Goal: Information Seeking & Learning: Check status

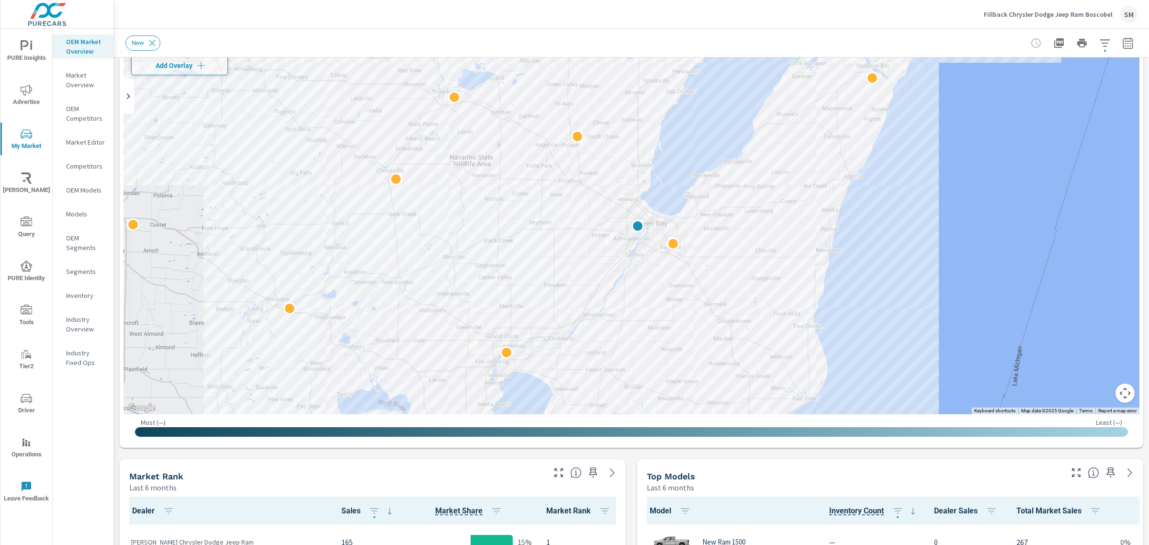
scroll to position [74, 0]
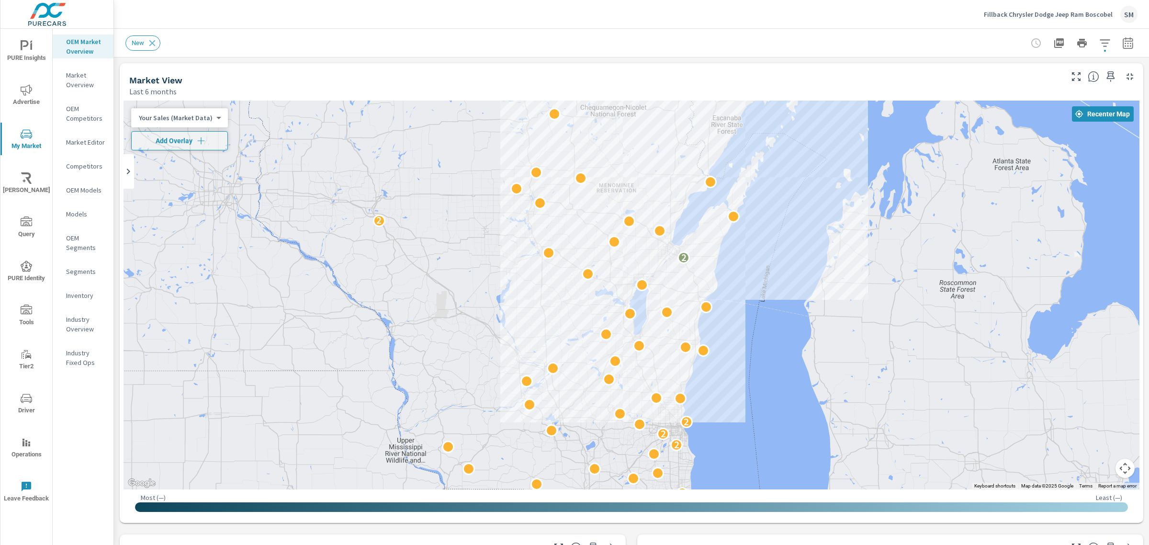
drag, startPoint x: 951, startPoint y: 18, endPoint x: 1075, endPoint y: 9, distance: 124.3
click at [1075, 9] on div "Fillback Chrysler Dodge Jeep Ram Boscobel SM" at bounding box center [631, 14] width 1012 height 28
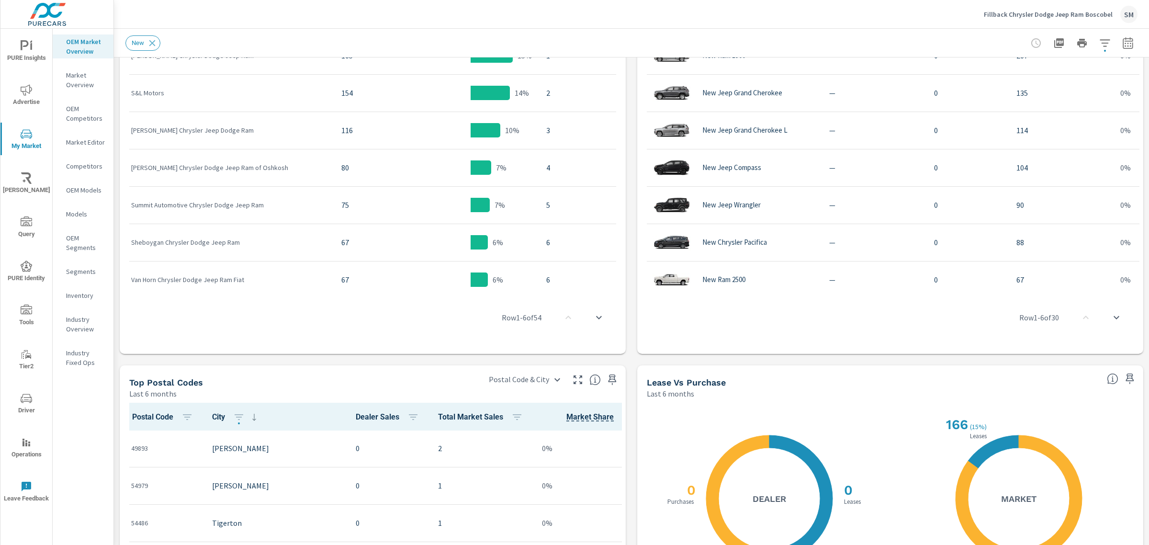
scroll to position [498, 0]
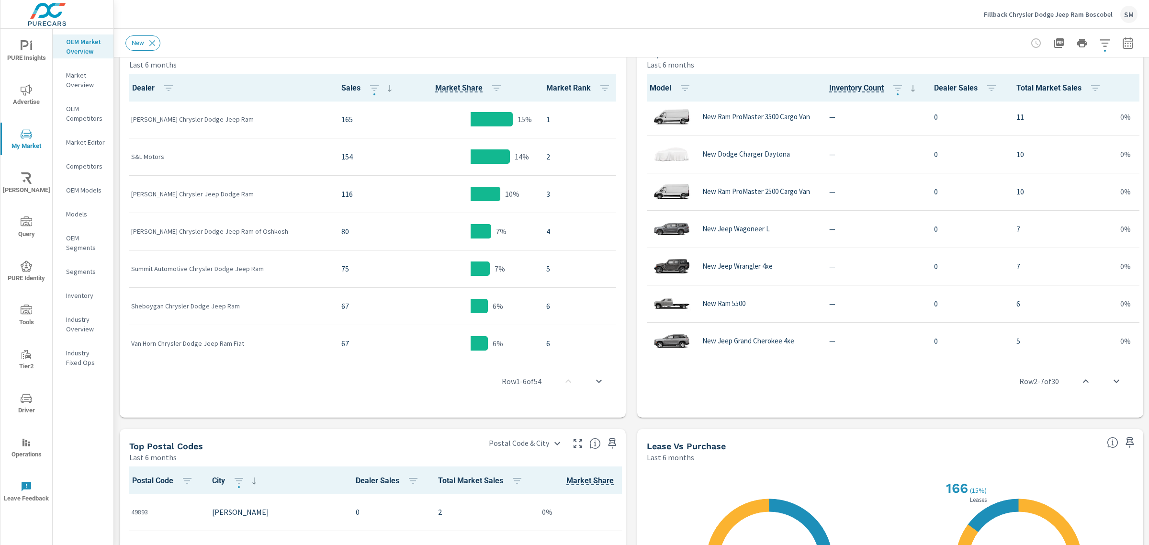
scroll to position [877, 0]
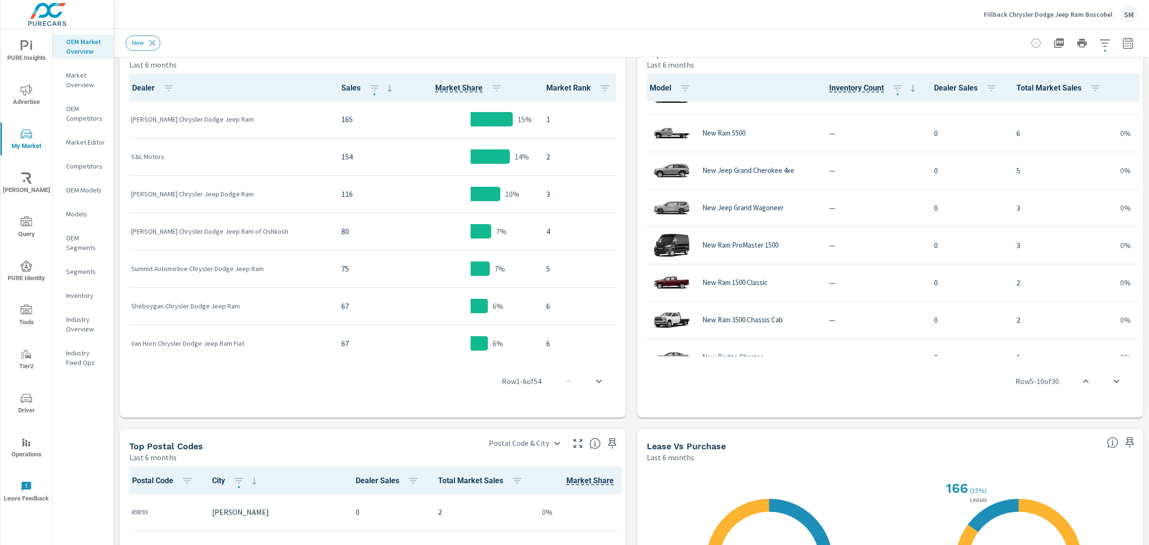
scroll to position [877, 0]
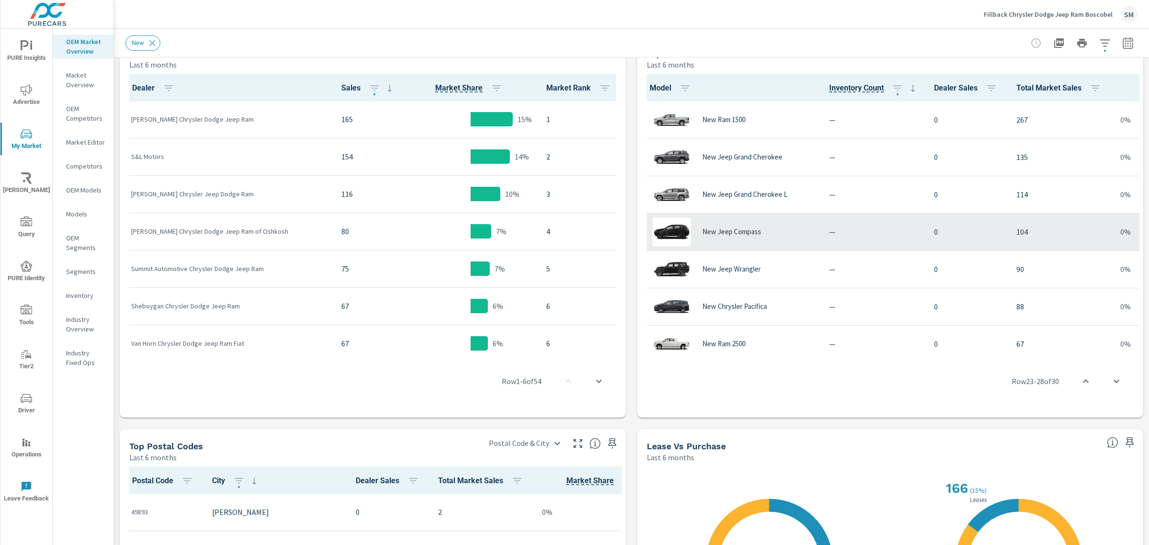
scroll to position [0, 0]
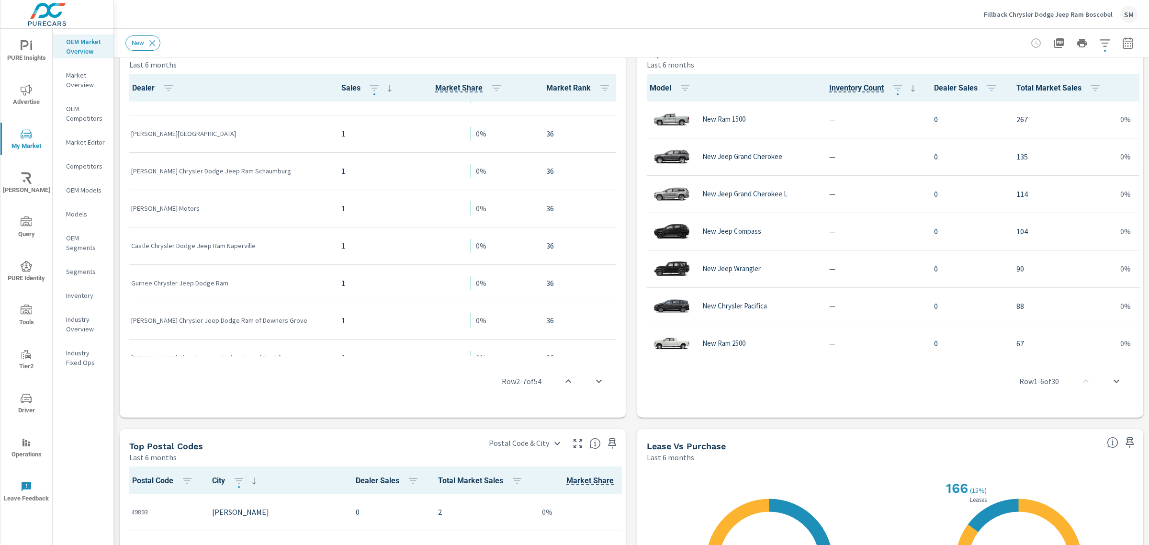
scroll to position [1766, 0]
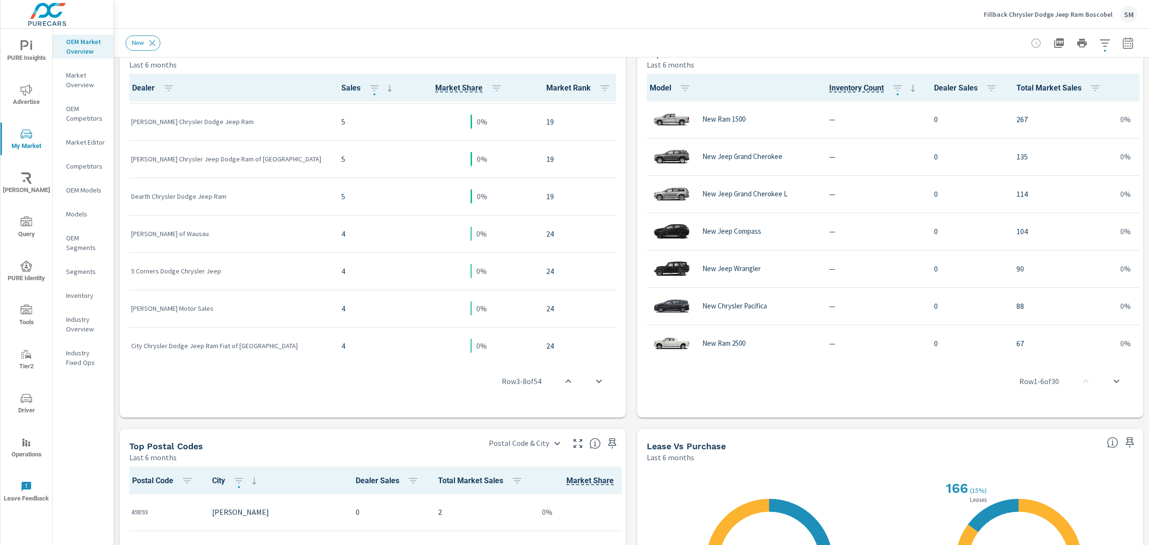
scroll to position [762, 0]
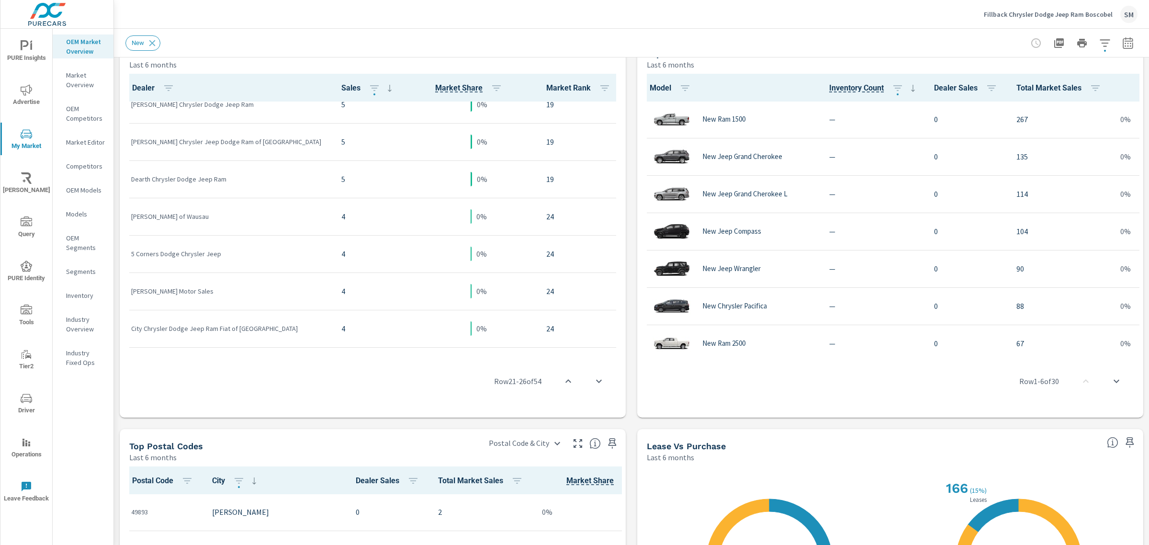
click at [1099, 44] on icon "button" at bounding box center [1104, 42] width 11 height 11
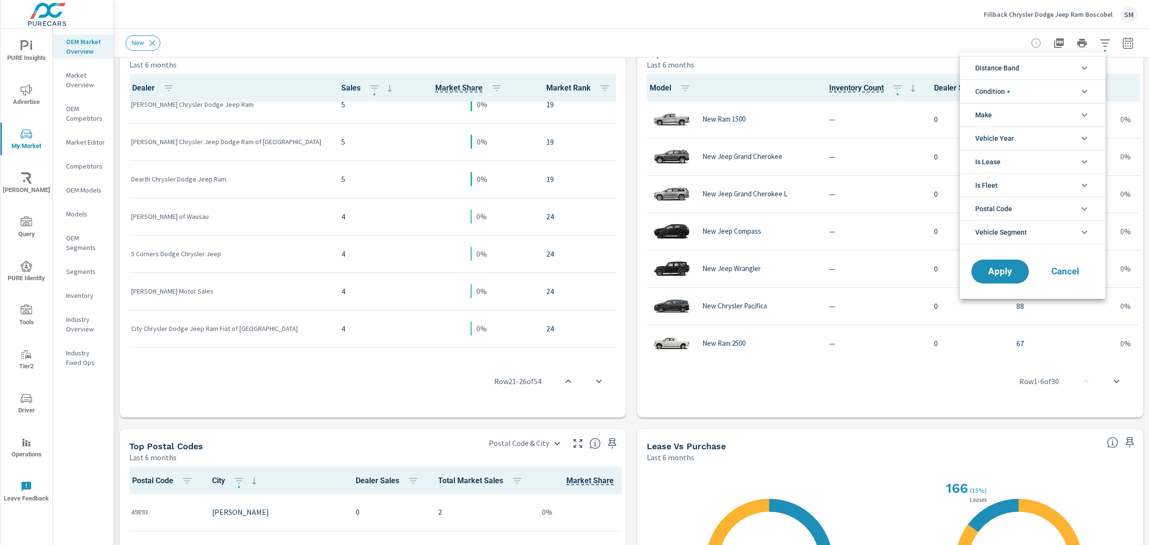
click at [1042, 87] on li "Condition" at bounding box center [1032, 90] width 145 height 23
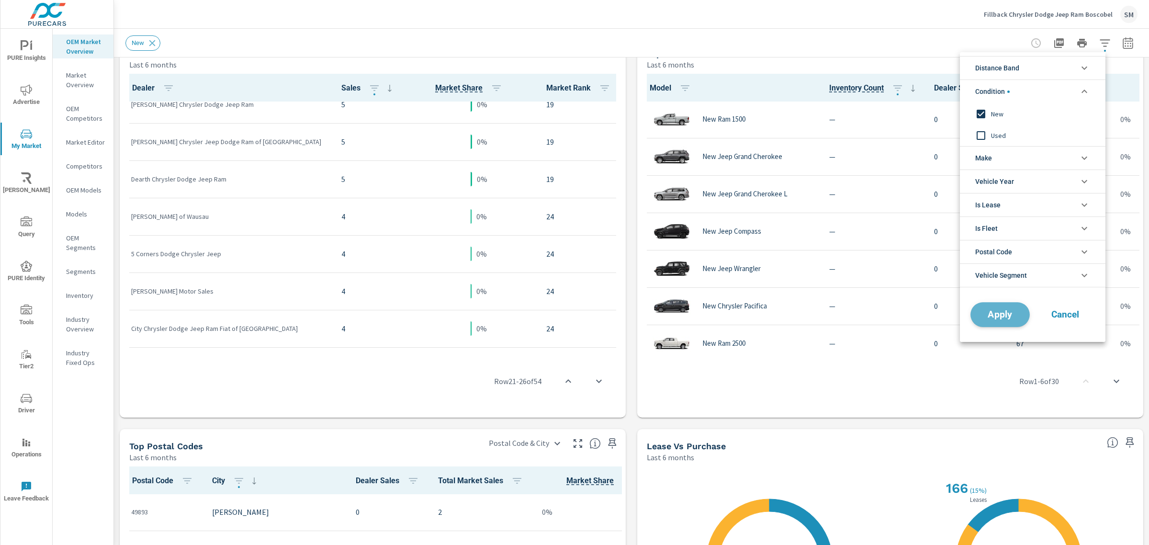
click at [1001, 307] on button "Apply" at bounding box center [999, 314] width 59 height 25
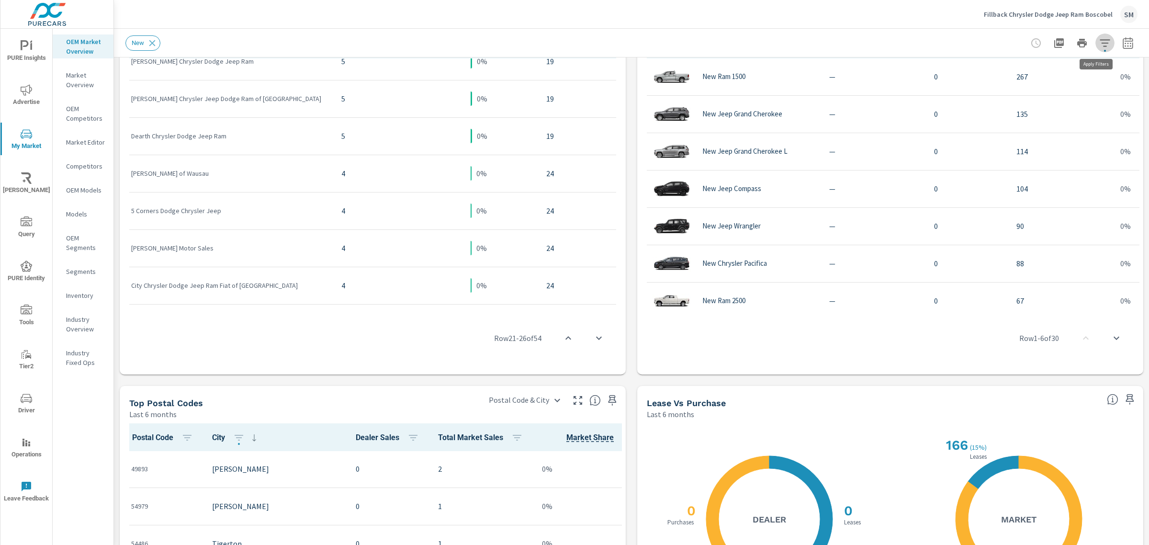
click at [1099, 46] on icon "button" at bounding box center [1104, 42] width 11 height 11
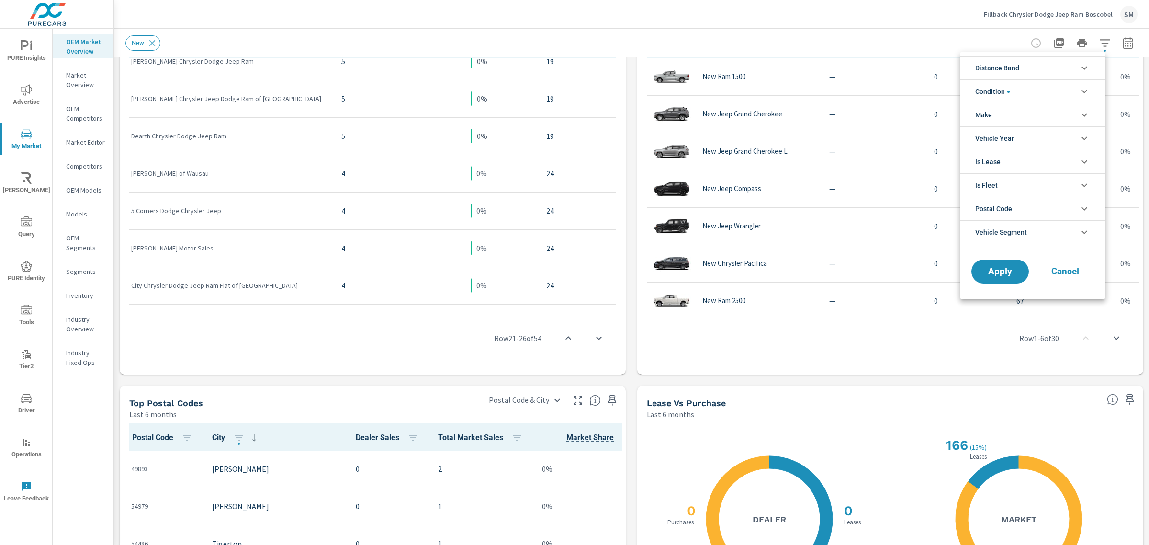
click at [1028, 87] on li "Condition" at bounding box center [1032, 90] width 145 height 23
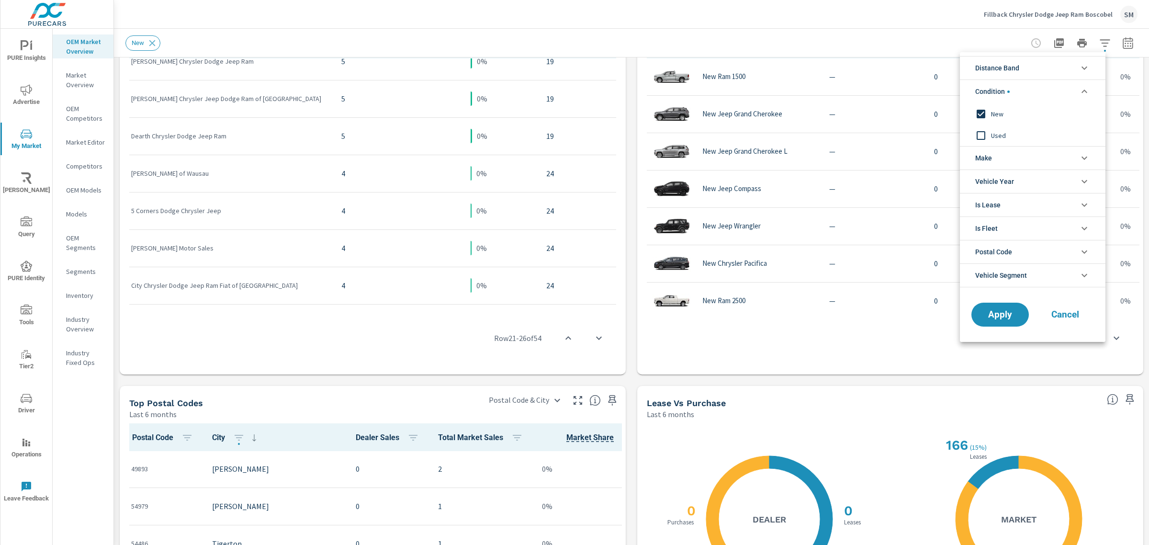
click at [989, 114] on input "filter options" at bounding box center [981, 114] width 20 height 20
click at [997, 310] on span "Apply" at bounding box center [999, 314] width 39 height 9
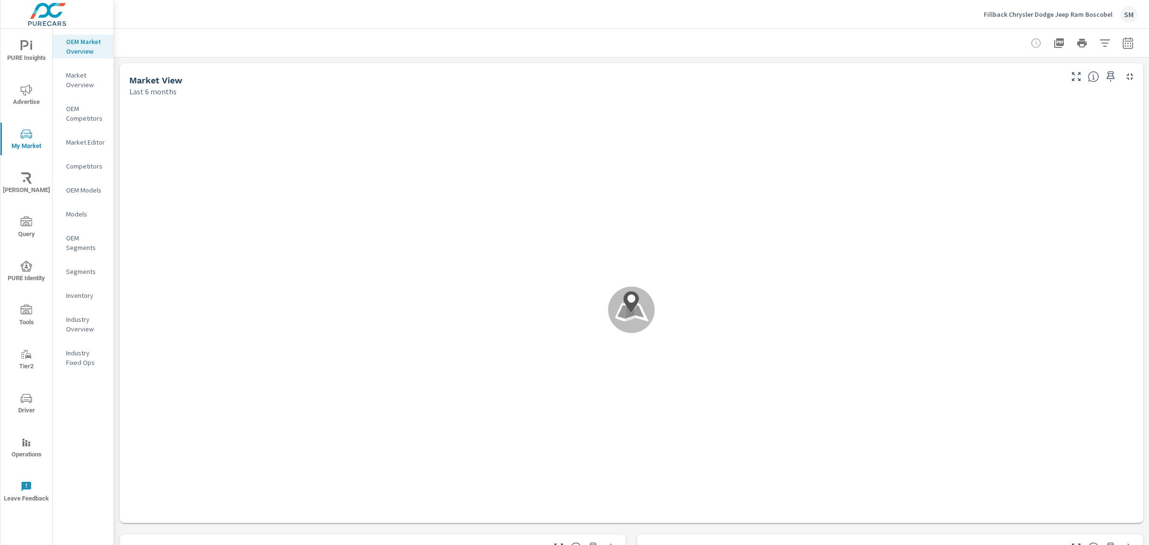
scroll to position [0, 0]
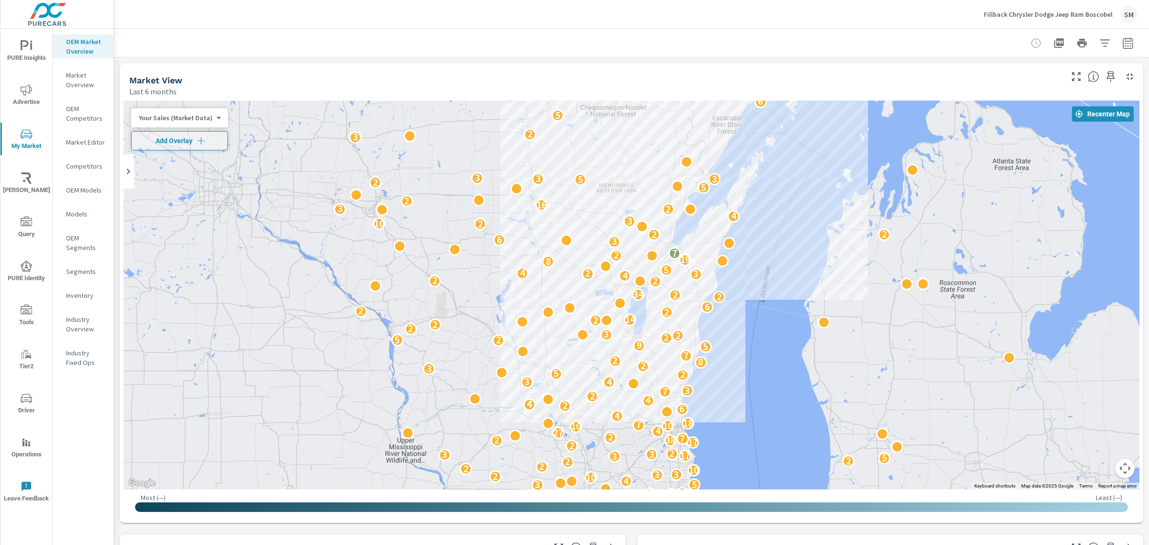
click at [213, 118] on body "PURE Insights Advertise My Market [PERSON_NAME] Query PURE Identity Tools Tier2…" at bounding box center [574, 272] width 1149 height 545
click at [200, 160] on li "Market Share (Market Data)" at bounding box center [177, 163] width 93 height 15
click at [223, 119] on body "PURE Insights Advertise My Market [PERSON_NAME] Query PURE Identity Tools Tier2…" at bounding box center [574, 272] width 1149 height 545
click at [200, 72] on li "Your Sales (Market Data)" at bounding box center [178, 71] width 94 height 15
click at [699, 49] on div at bounding box center [631, 43] width 1012 height 28
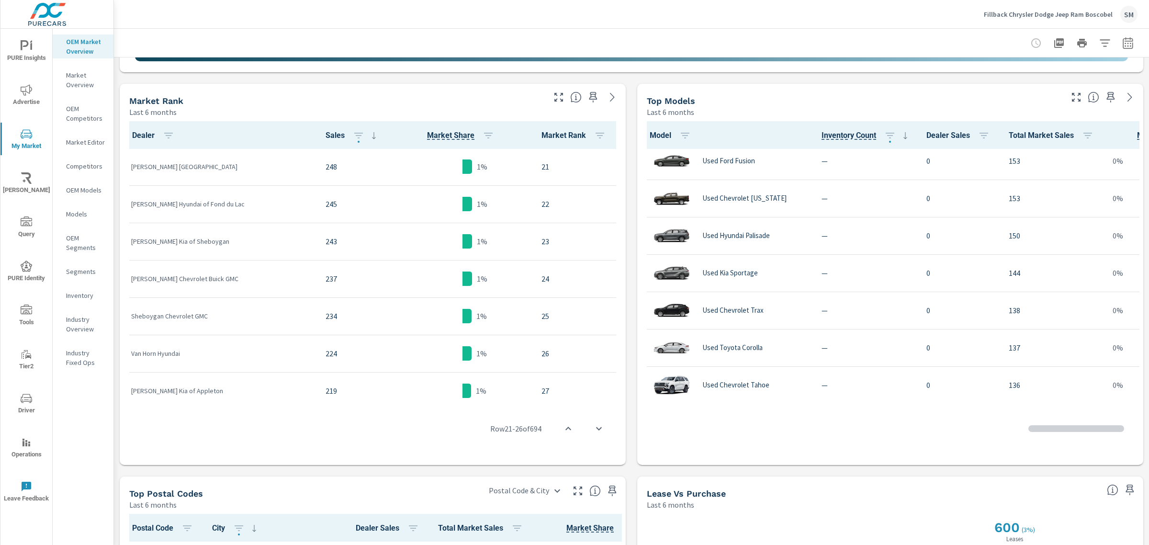
scroll to position [1850, 0]
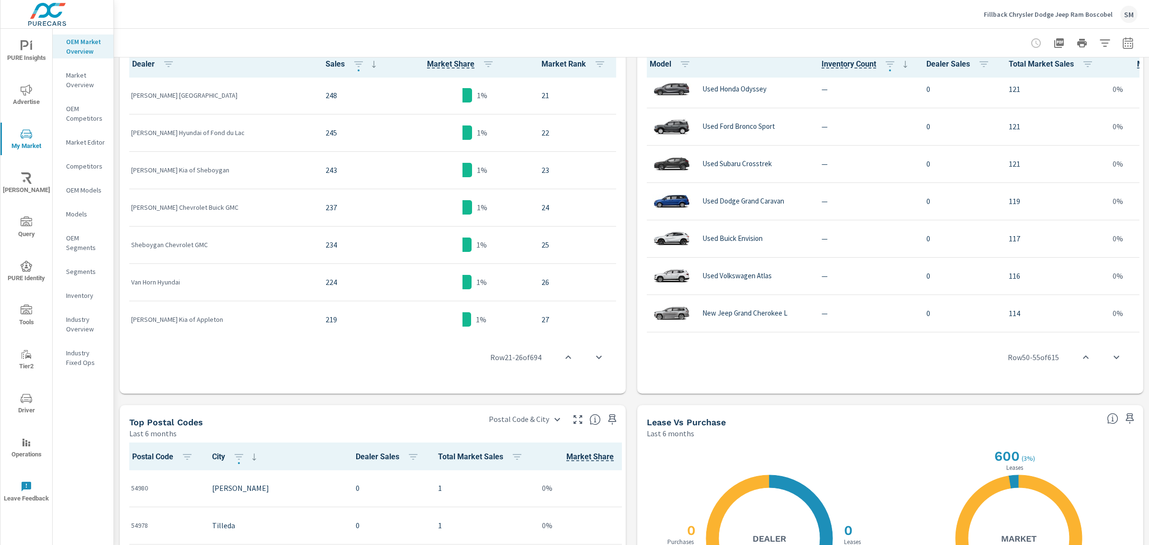
scroll to position [522, 0]
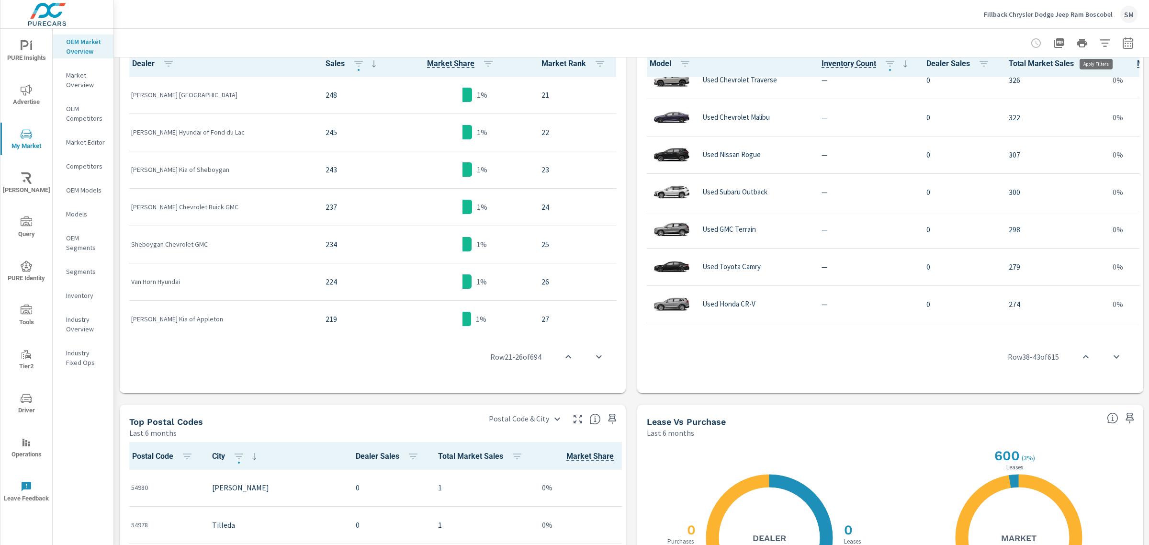
click at [1099, 46] on icon "button" at bounding box center [1104, 42] width 11 height 11
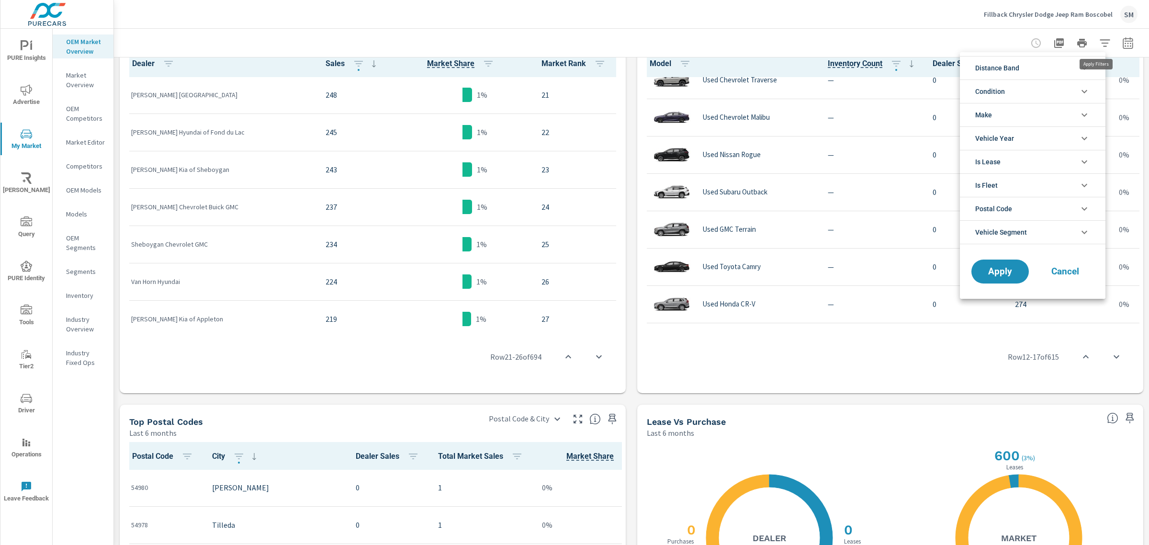
click at [1030, 89] on li "Condition" at bounding box center [1032, 90] width 145 height 23
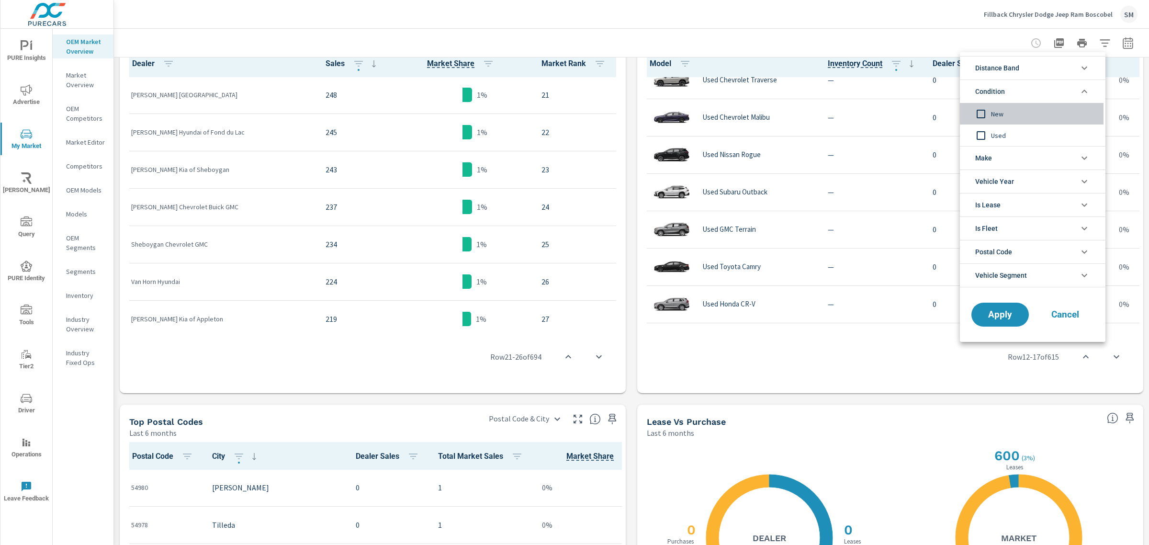
click at [992, 115] on span "New" at bounding box center [1043, 113] width 105 height 11
click at [994, 161] on li "Make" at bounding box center [1032, 157] width 145 height 23
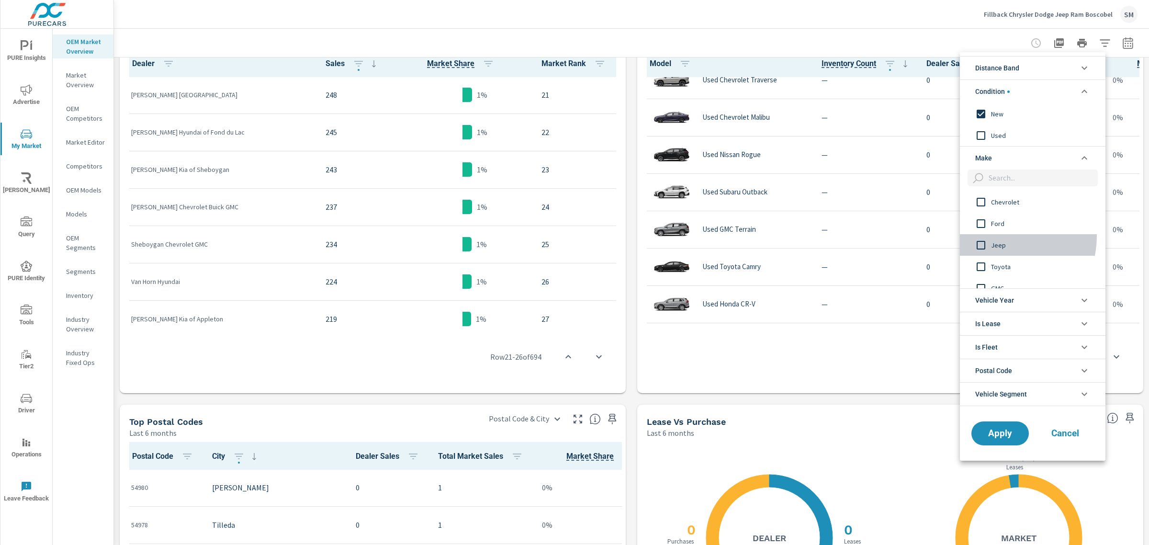
click at [984, 235] on input "filter options" at bounding box center [981, 245] width 20 height 20
click at [984, 220] on input "filter options" at bounding box center [981, 218] width 20 height 20
click at [982, 211] on input "filter options" at bounding box center [981, 209] width 20 height 20
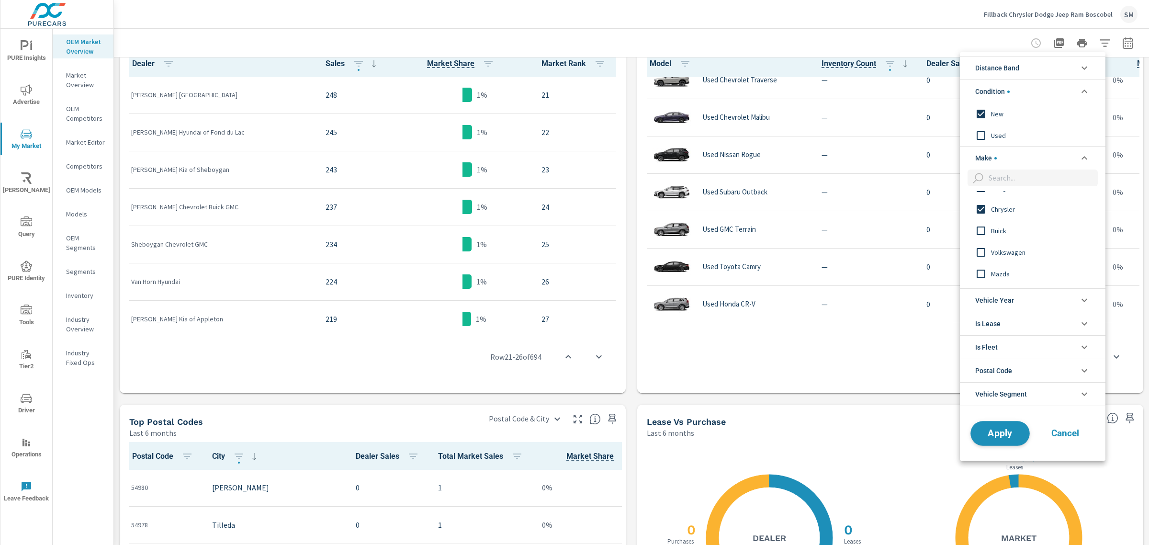
click at [1002, 430] on span "Apply" at bounding box center [999, 432] width 39 height 9
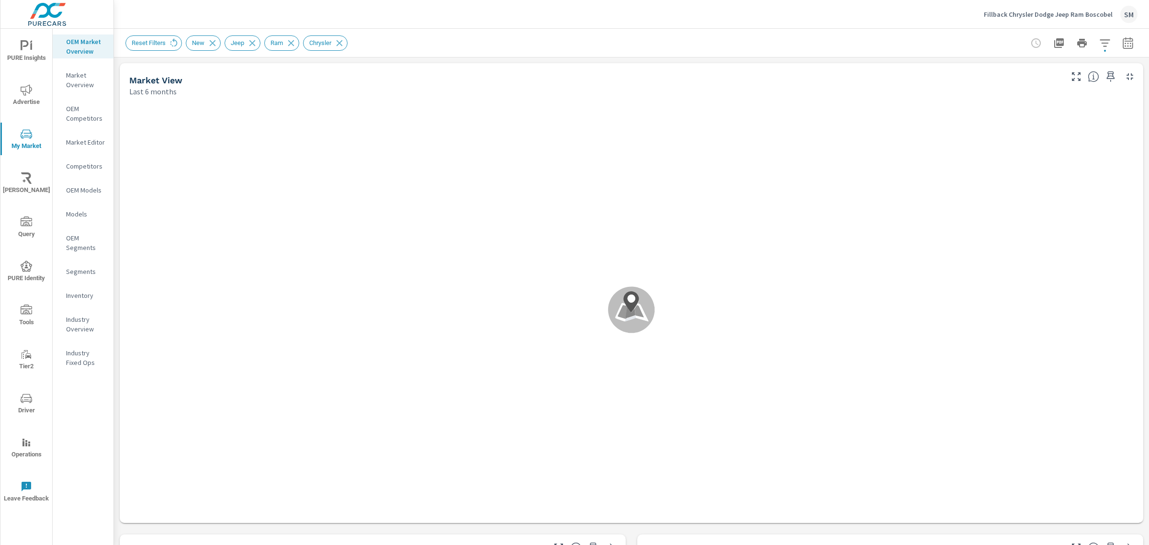
scroll to position [0, 0]
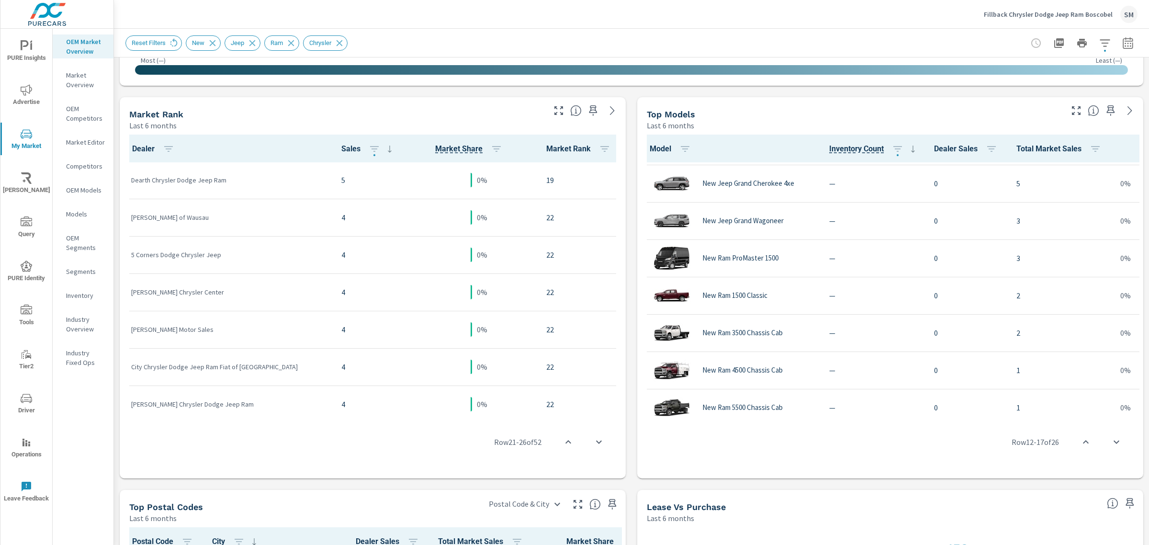
scroll to position [727, 0]
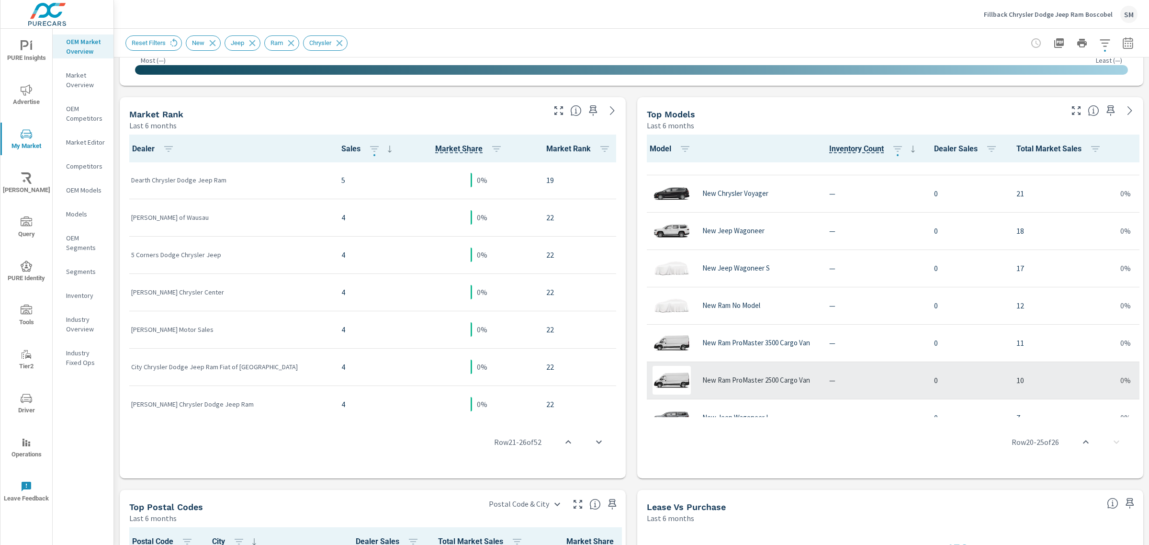
scroll to position [324, 0]
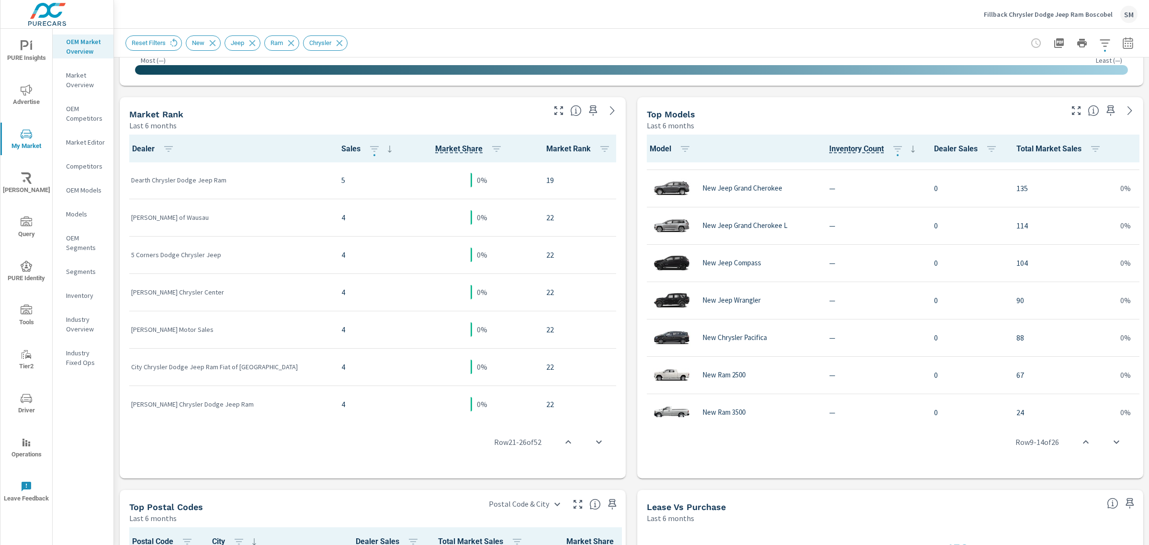
scroll to position [29, 0]
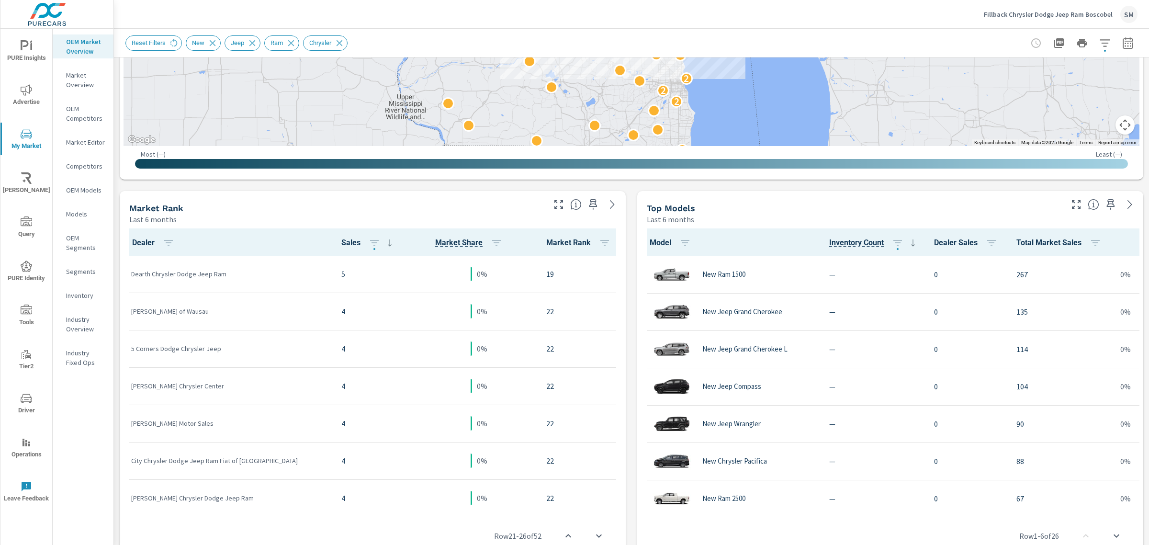
scroll to position [343, 0]
click at [765, 187] on div "Market View Last 6 months ← Move left → Move right ↑ Move up ↓ Move down + Zoom…" at bounding box center [631, 343] width 1035 height 1256
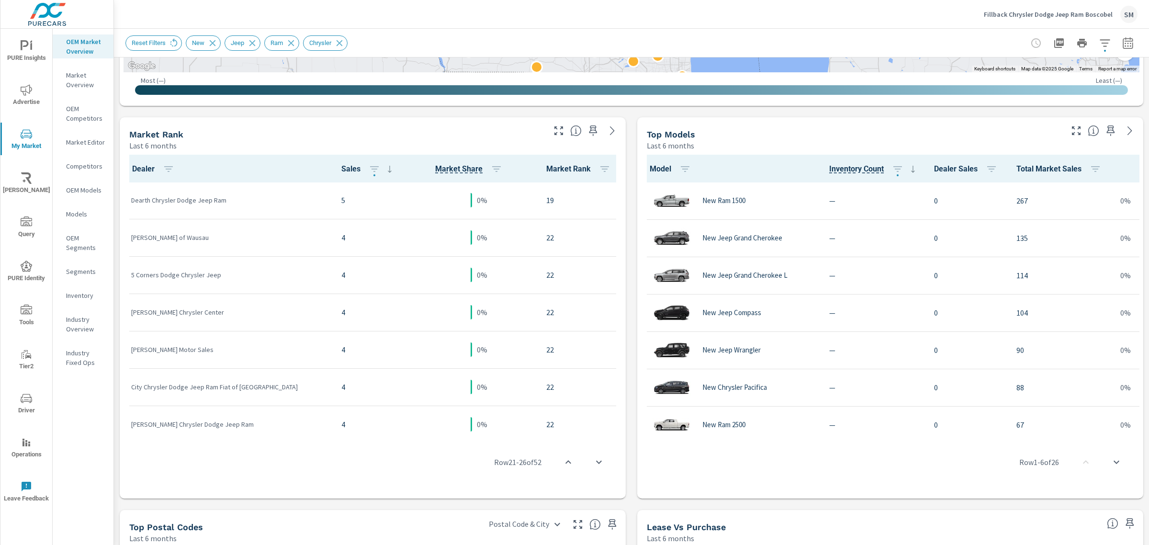
scroll to position [417, 0]
click at [625, 218] on div "Market View Last 6 months ← Move left → Move right ↑ Move up ↓ Move down + Zoom…" at bounding box center [631, 268] width 1035 height 1256
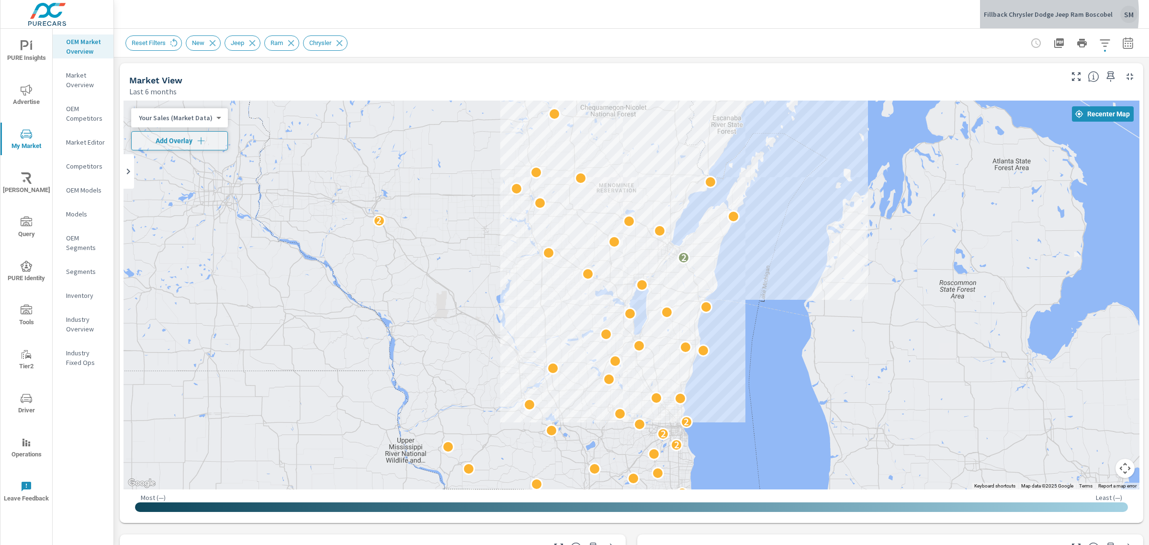
click at [1025, 13] on p "Fillback Chrysler Dodge Jeep Ram Boscobel" at bounding box center [1047, 14] width 129 height 9
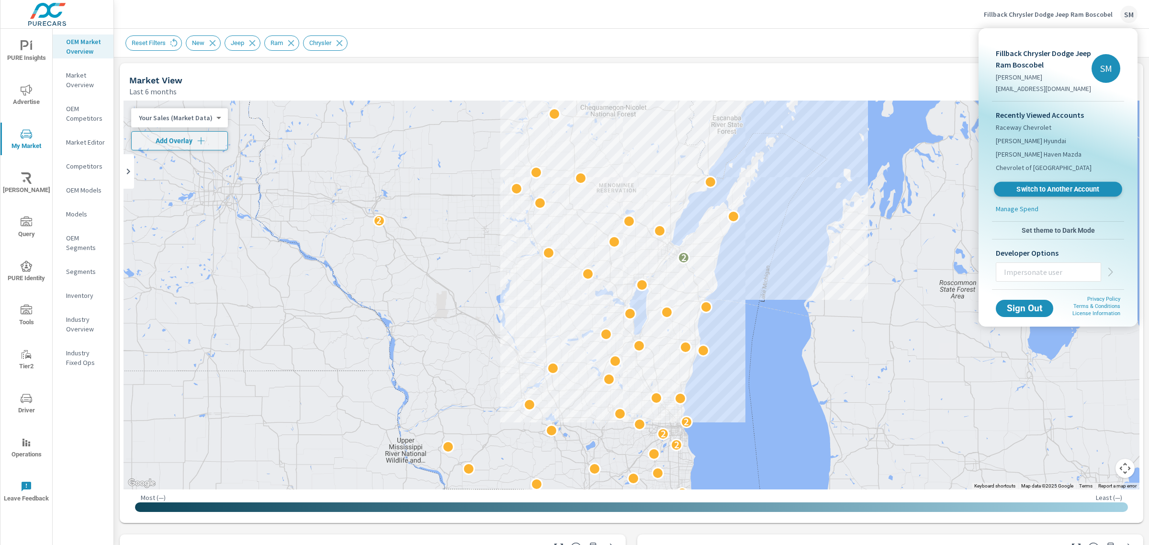
click at [1032, 186] on span "Switch to Another Account" at bounding box center [1057, 189] width 117 height 9
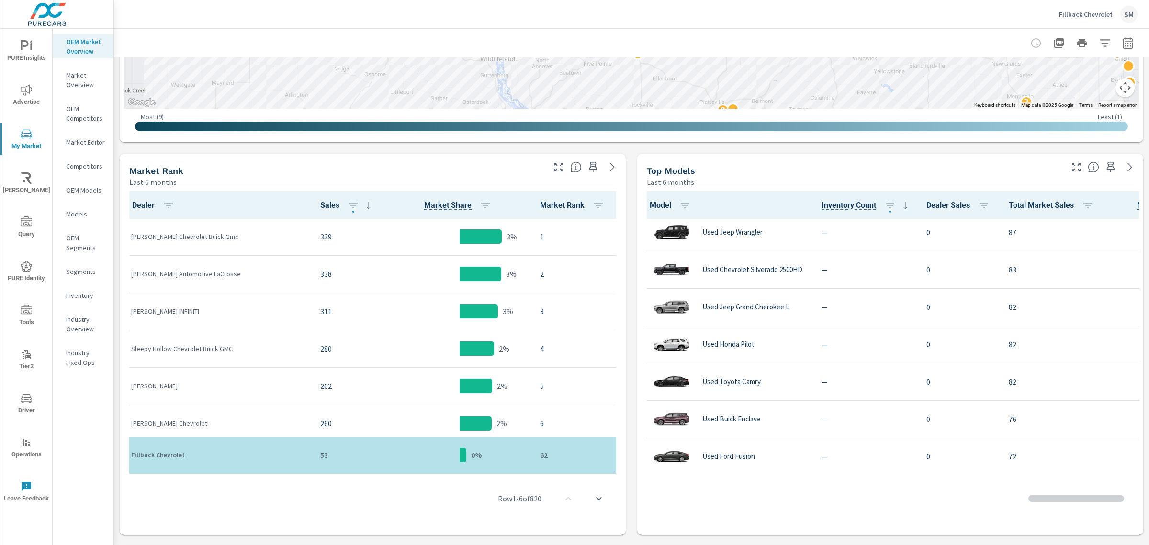
scroll to position [1850, 0]
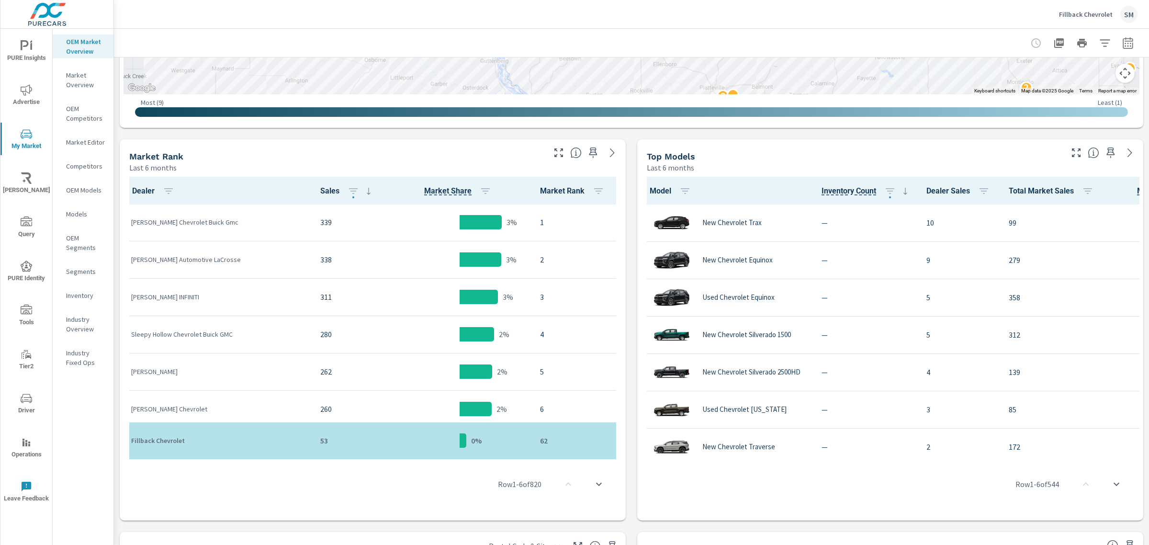
scroll to position [395, 0]
click at [1069, 15] on p "Fillback Chevrolet" at bounding box center [1086, 14] width 54 height 9
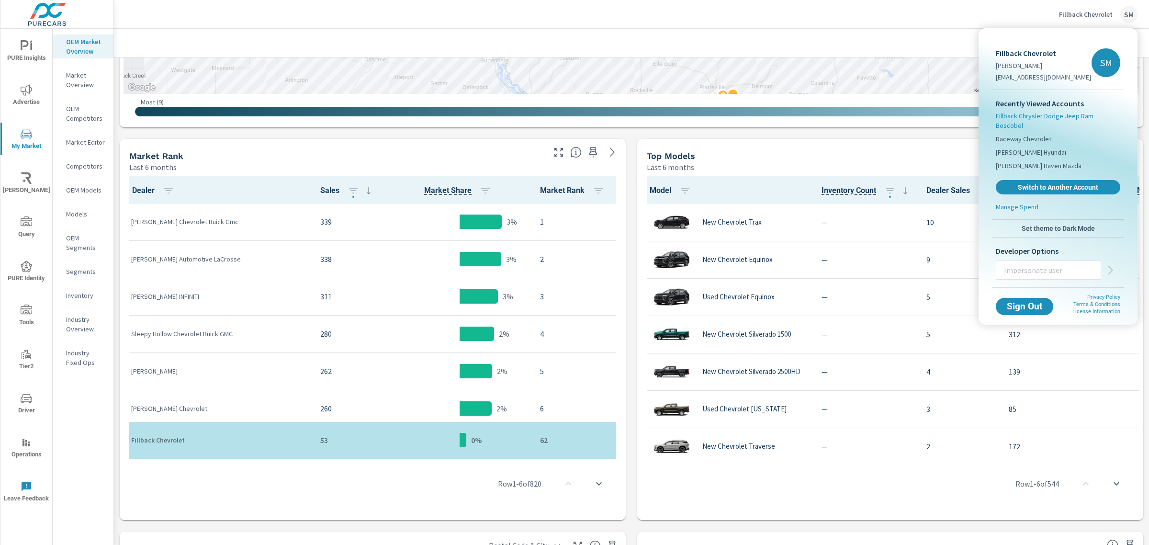
click at [1036, 114] on span "Fillback Chrysler Dodge Jeep Ram Boscobel" at bounding box center [1057, 120] width 124 height 19
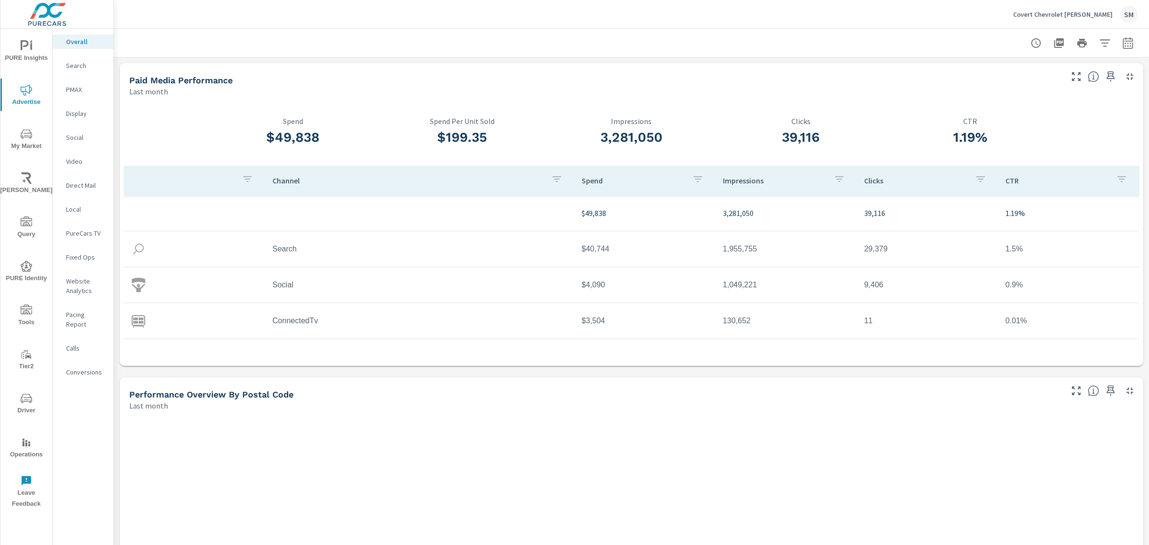
scroll to position [29, 0]
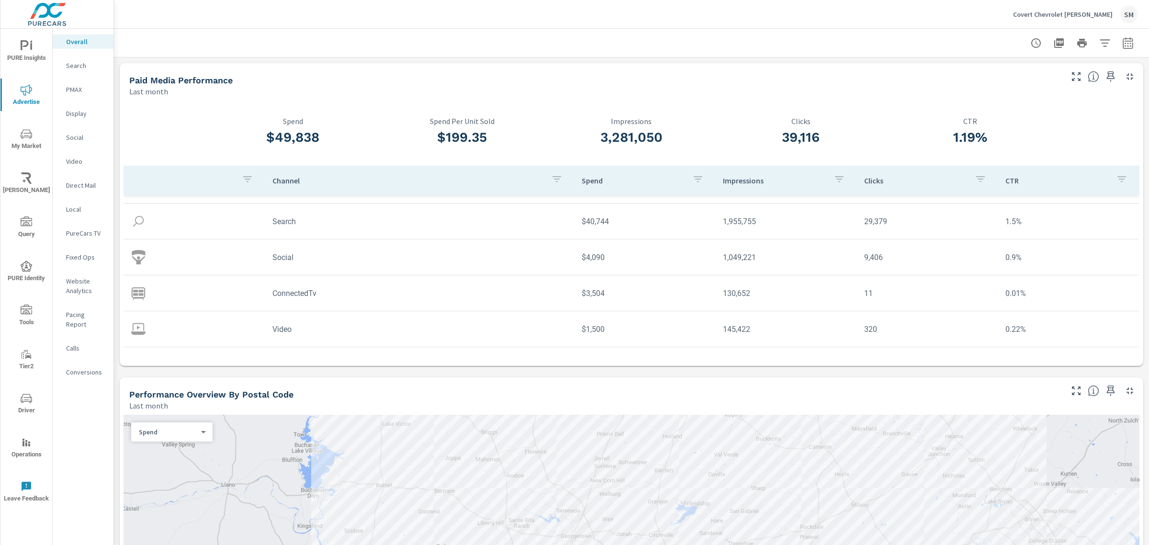
click at [79, 157] on p "Video" at bounding box center [86, 161] width 40 height 10
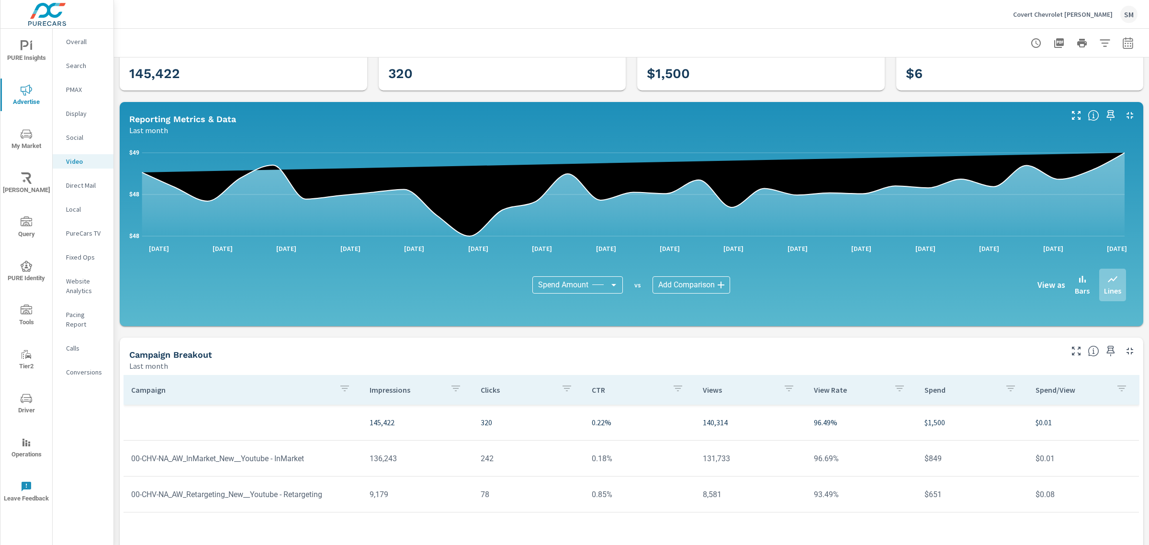
scroll to position [38, 0]
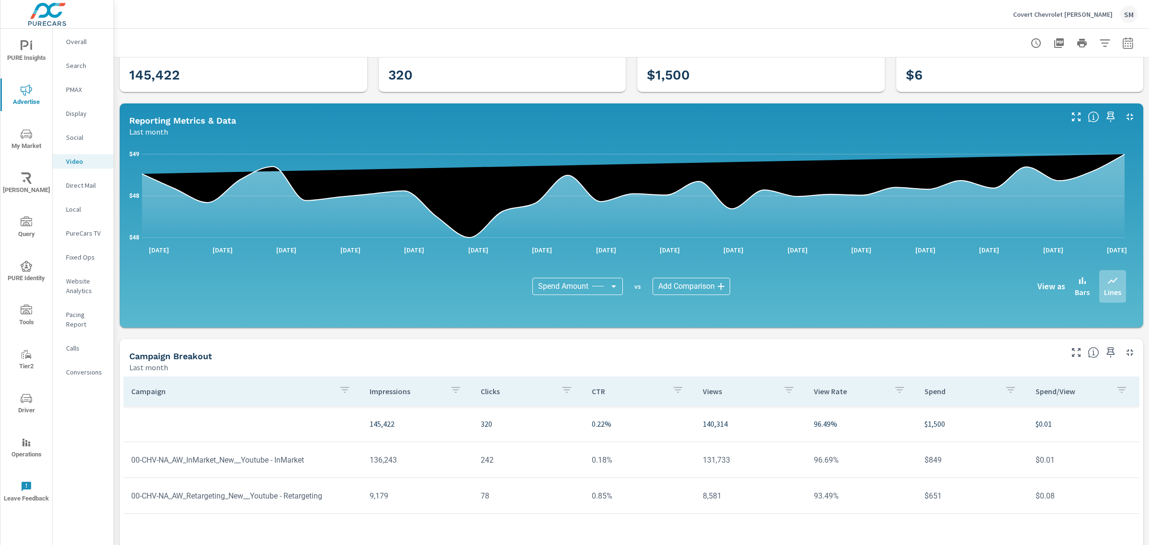
click at [1121, 49] on button "button" at bounding box center [1127, 42] width 19 height 19
select select "Last month"
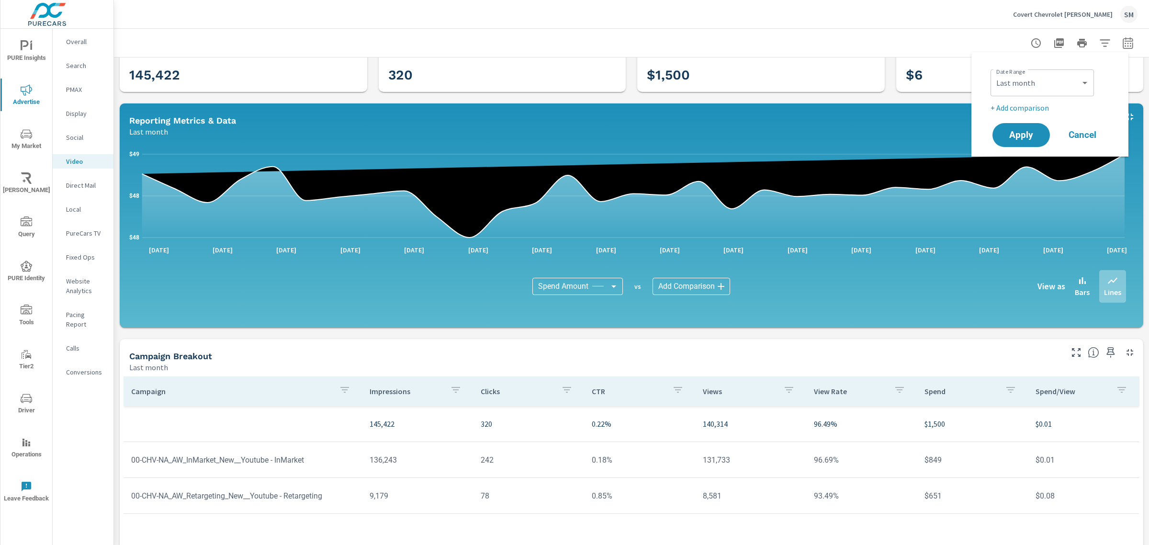
click at [910, 25] on div "Covert Chevrolet Hutto SM" at bounding box center [631, 14] width 1012 height 28
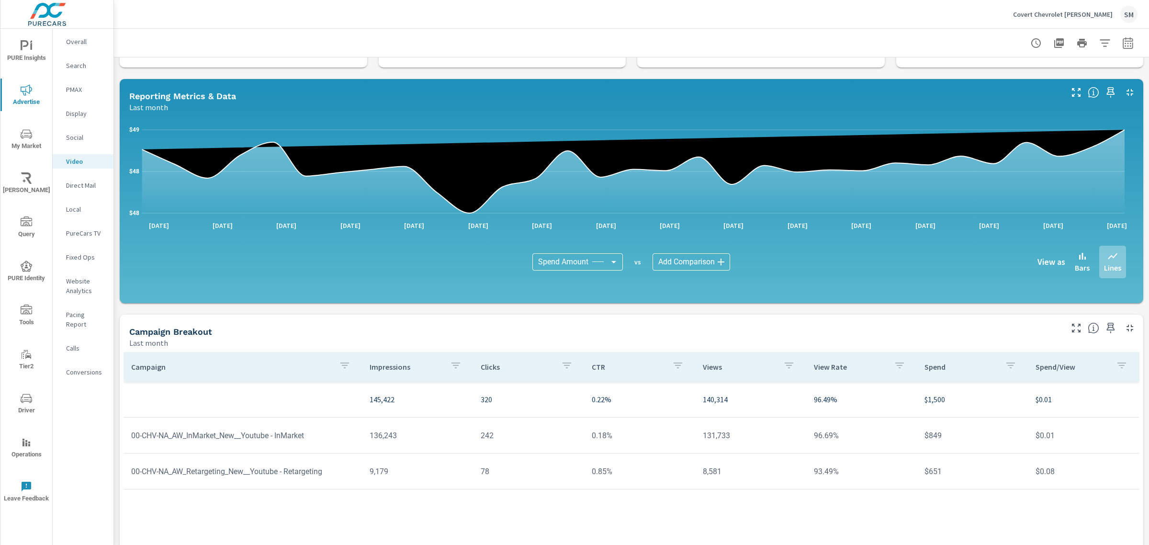
scroll to position [63, 0]
